Goal: Information Seeking & Learning: Learn about a topic

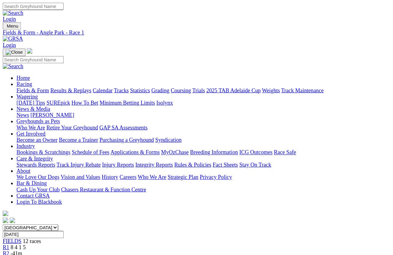
scroll to position [26, 0]
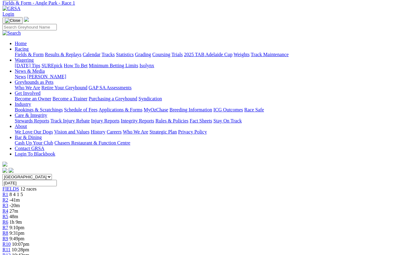
click at [8, 203] on span "R3" at bounding box center [5, 205] width 6 height 5
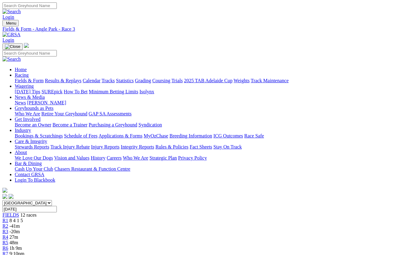
click at [21, 32] on img at bounding box center [11, 35] width 18 height 6
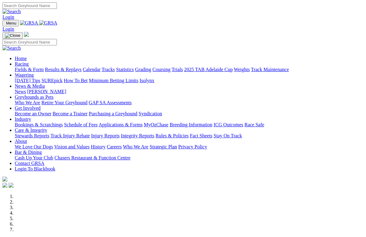
scroll to position [716, 0]
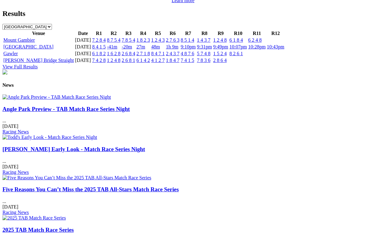
click at [39, 112] on link "Angle Park Preview - TAB Match Race Series Night" at bounding box center [65, 109] width 127 height 6
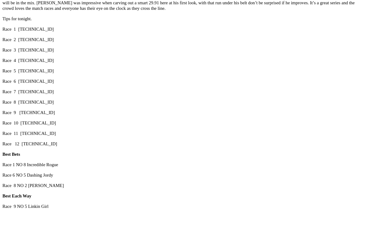
scroll to position [276, 0]
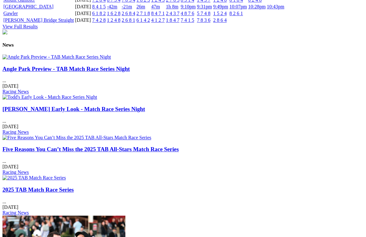
scroll to position [757, 0]
click at [179, 146] on link "Five Reasons You Can’t Miss the 2025 TAB All-Stars Match Race Series" at bounding box center [90, 149] width 176 height 6
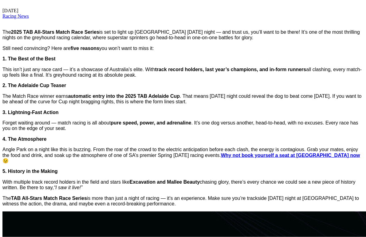
scroll to position [216, 0]
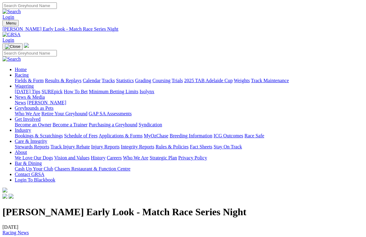
click at [29, 72] on link "Racing" at bounding box center [22, 74] width 14 height 5
click at [76, 78] on link "Results & Replays" at bounding box center [63, 80] width 37 height 5
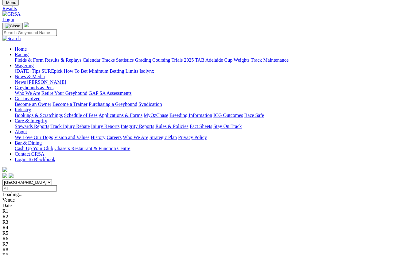
scroll to position [21, 0]
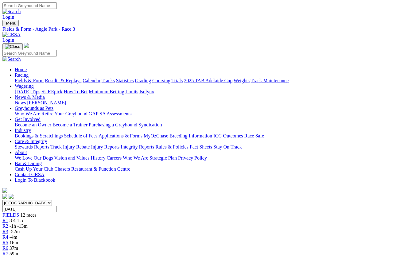
click at [18, 227] on span "-4m" at bounding box center [14, 237] width 8 height 5
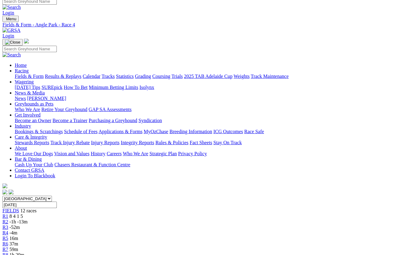
click at [20, 225] on span "-52m" at bounding box center [15, 227] width 10 height 5
